Goal: Task Accomplishment & Management: Manage account settings

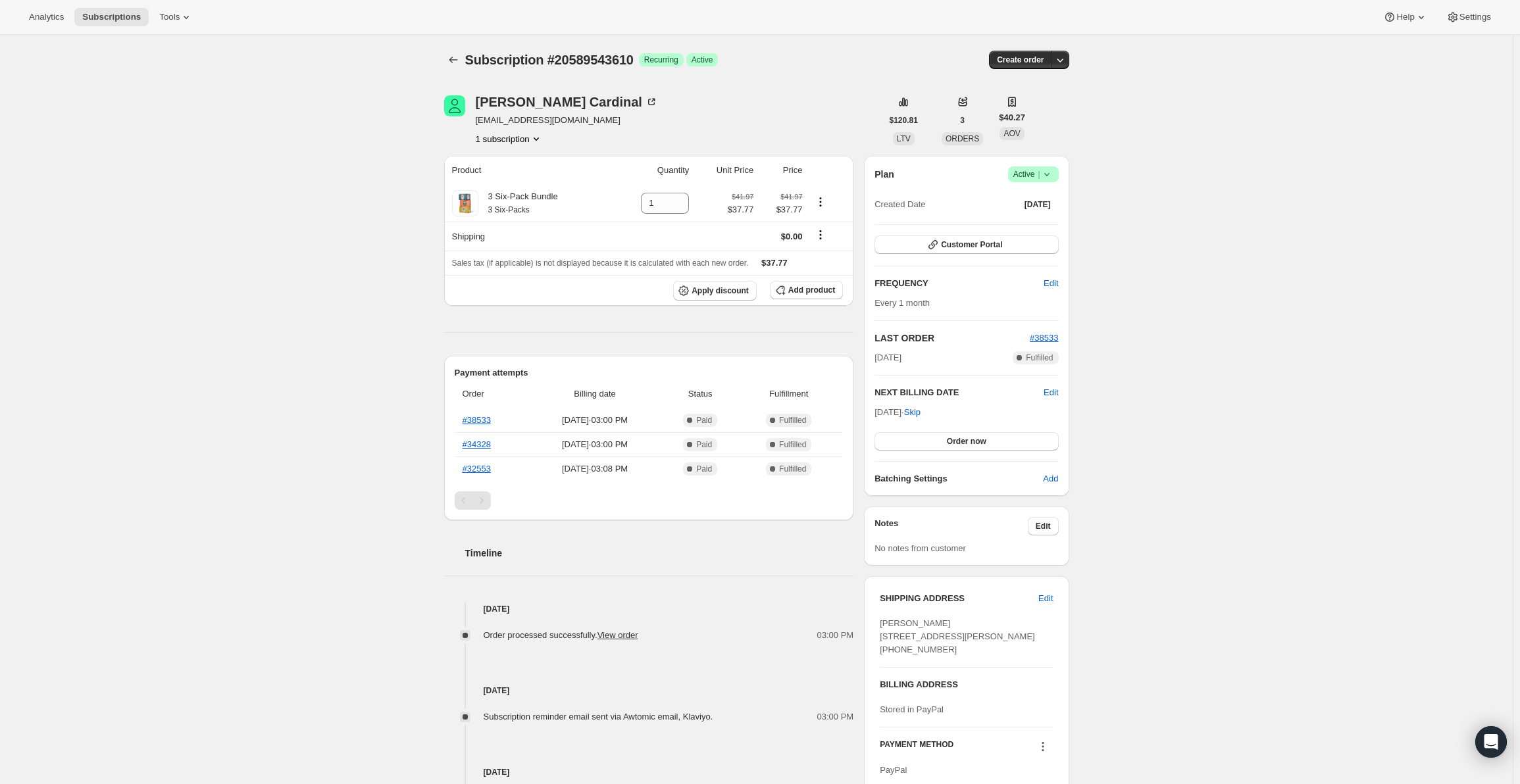
click at [1053, 178] on icon at bounding box center [1046, 174] width 13 height 13
click at [1037, 202] on span "Pause subscription" at bounding box center [1036, 200] width 72 height 10
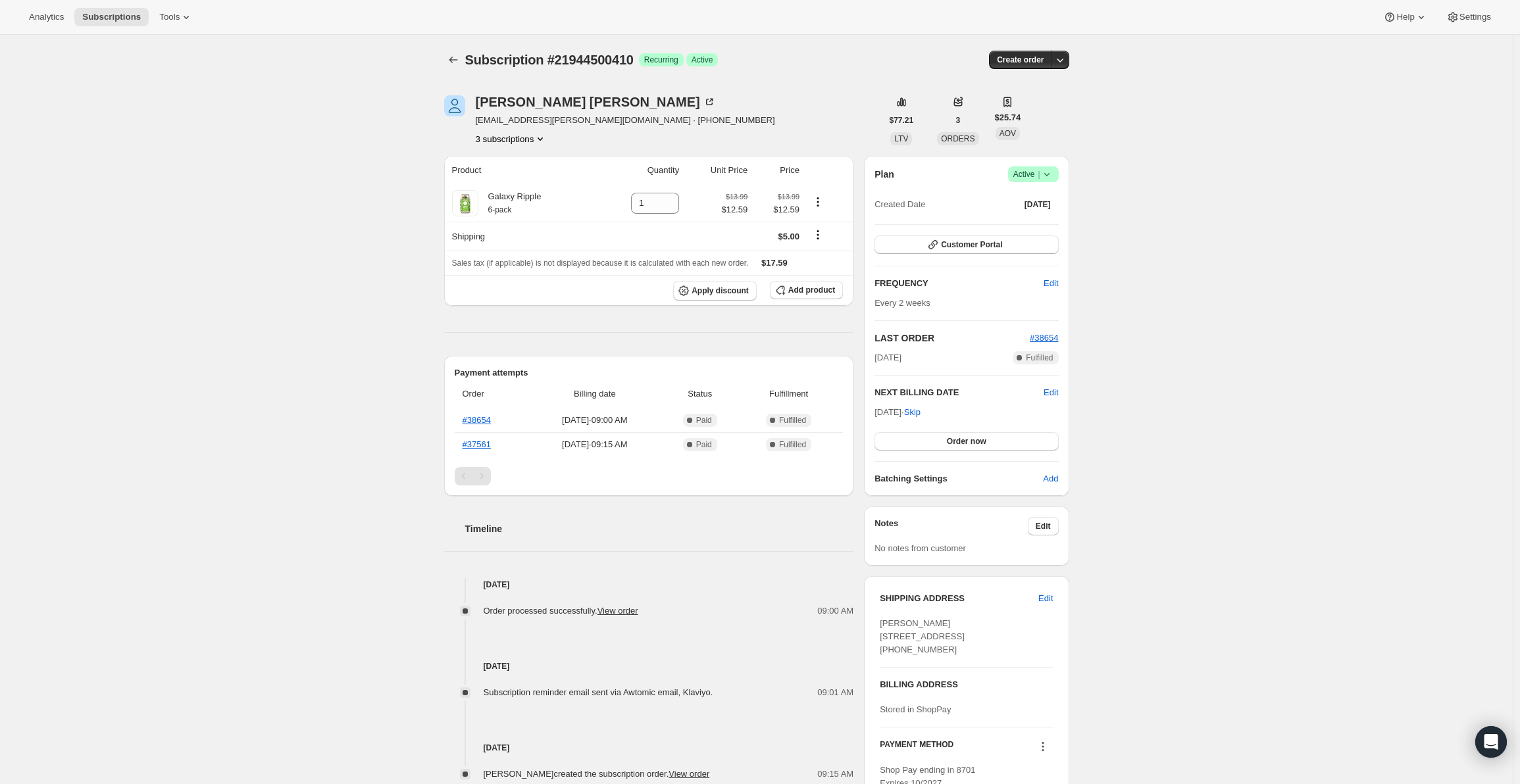
click at [1047, 168] on icon at bounding box center [1046, 174] width 13 height 13
click at [1034, 217] on span "Cancel subscription" at bounding box center [1038, 222] width 75 height 10
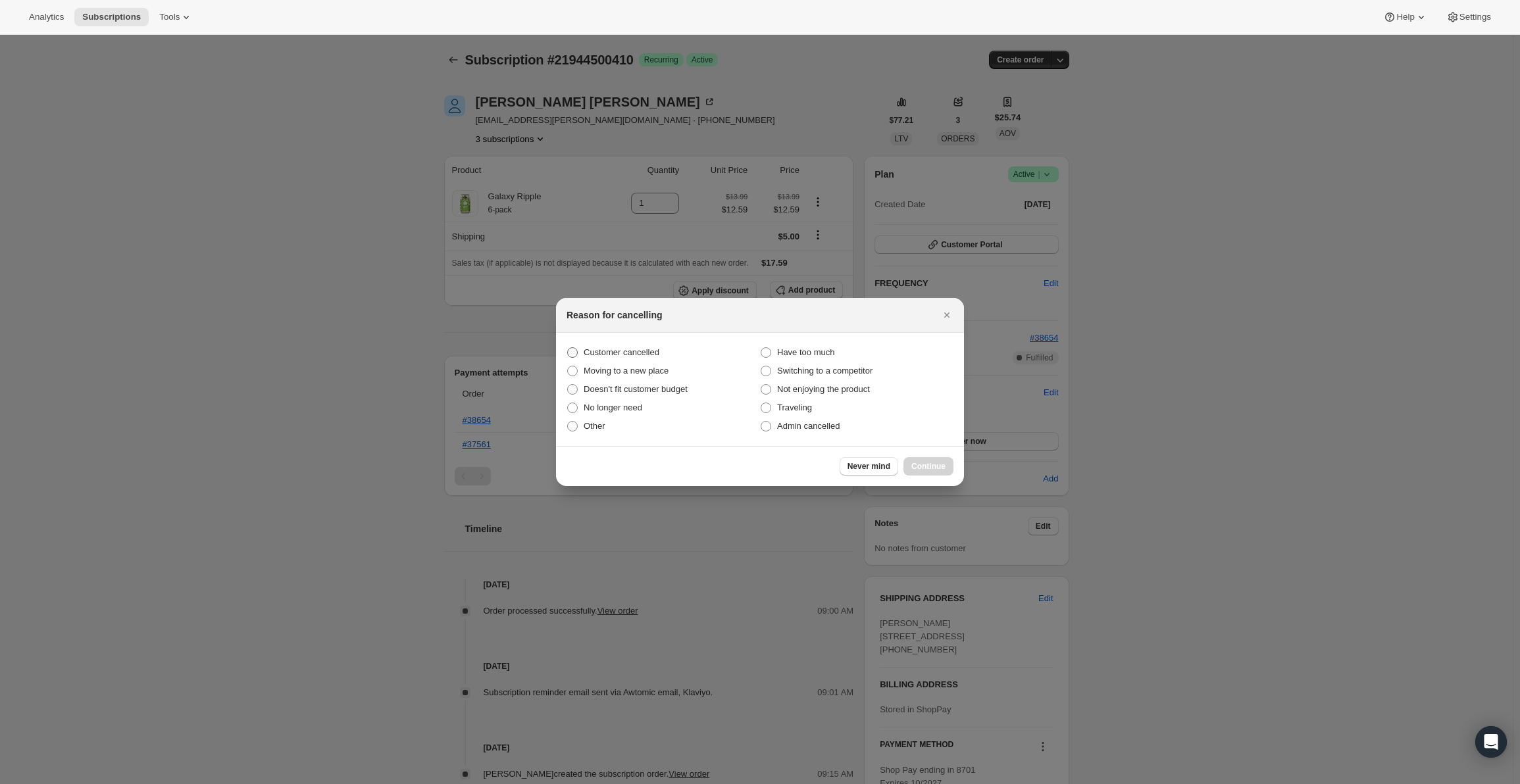
click at [637, 350] on span "Customer cancelled" at bounding box center [621, 352] width 75 height 10
click at [568, 348] on input "Customer cancelled" at bounding box center [568, 348] width 1 height 1
radio input "true"
click at [944, 466] on span "Continue" at bounding box center [928, 466] width 34 height 11
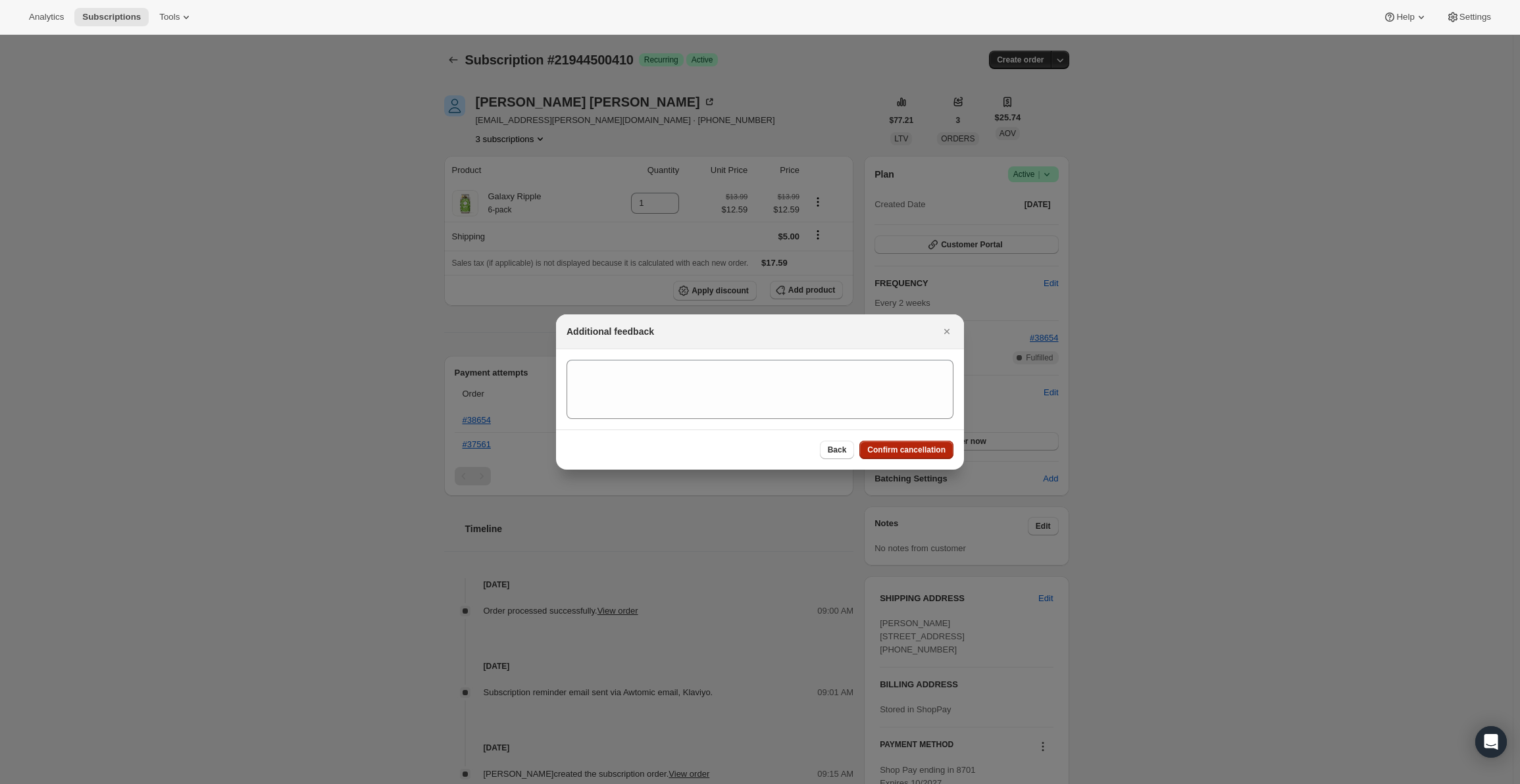
click at [914, 446] on span "Confirm cancellation" at bounding box center [906, 450] width 78 height 11
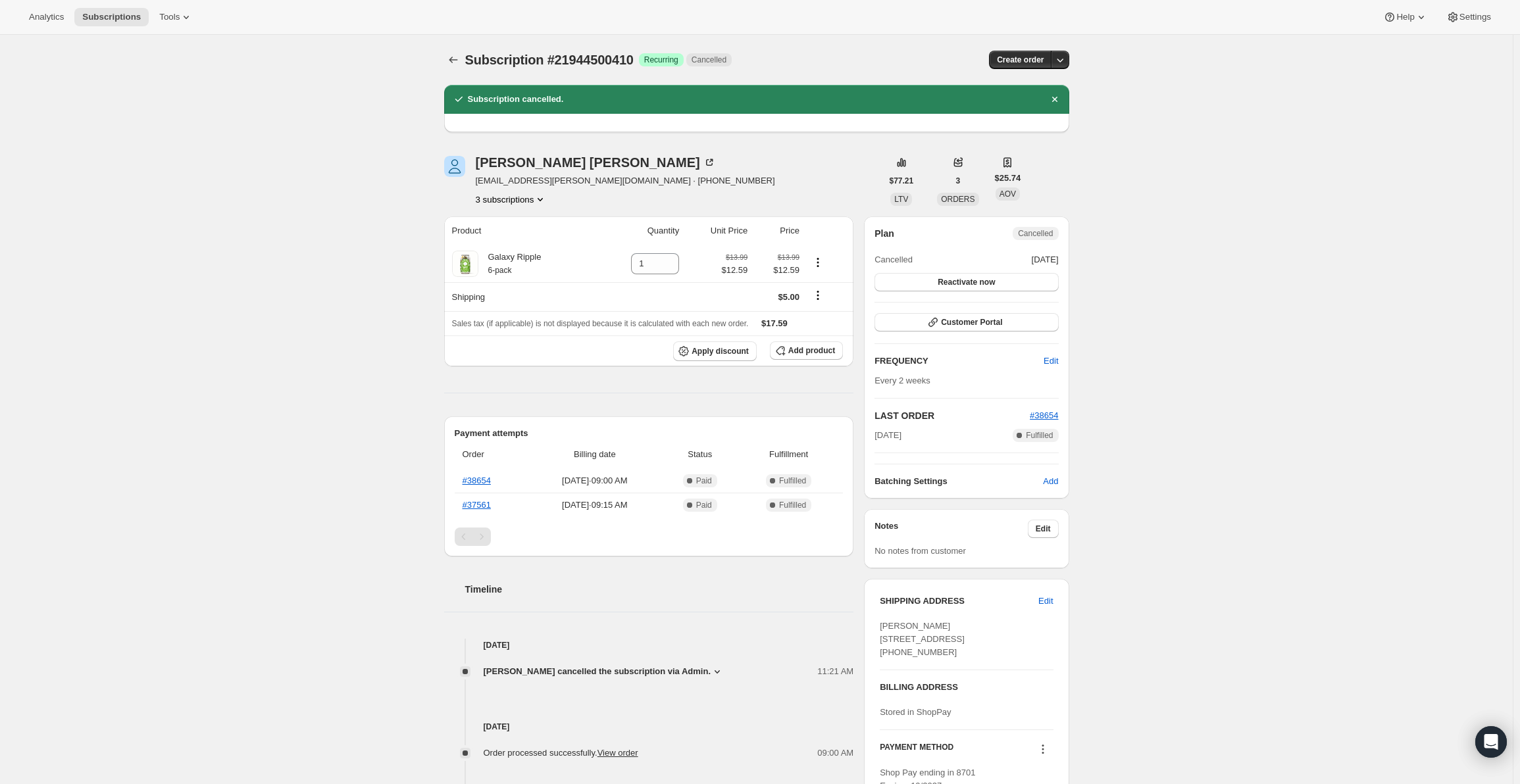
click at [285, 224] on div "Subscription #21944500410. This page is ready Subscription #21944500410 Success…" at bounding box center [756, 499] width 1513 height 928
